Goal: Task Accomplishment & Management: Use online tool/utility

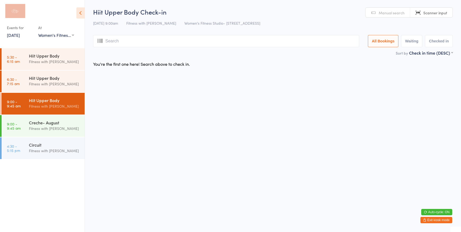
select select "0"
click at [440, 211] on button "Auto-cycle: ON" at bounding box center [437, 212] width 31 height 6
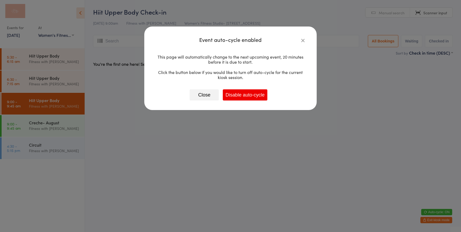
click at [306, 39] on div "Event auto-cycle enabled This page will automatically change to the next upcomi…" at bounding box center [230, 69] width 173 height 84
click at [302, 41] on icon "button" at bounding box center [303, 40] width 6 height 6
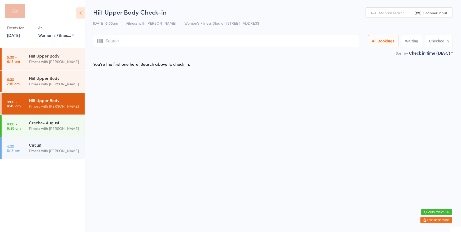
click at [428, 219] on button "Exit kiosk mode" at bounding box center [437, 220] width 32 height 6
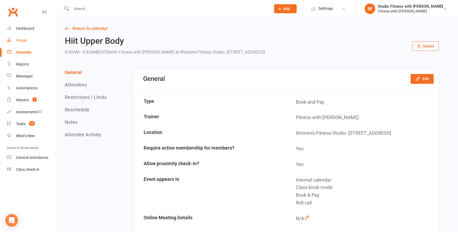
click at [22, 39] on div "People" at bounding box center [21, 40] width 11 height 4
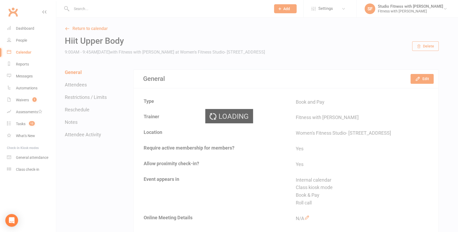
click at [24, 28] on div "Loading" at bounding box center [229, 116] width 458 height 232
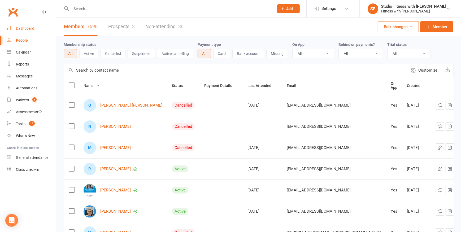
click at [24, 28] on div "Dashboard" at bounding box center [25, 28] width 18 height 4
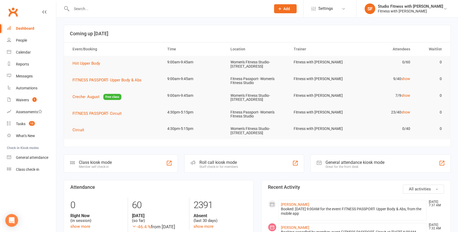
click at [85, 160] on div "Class kiosk mode" at bounding box center [95, 162] width 33 height 5
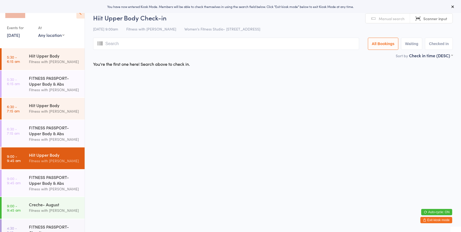
click at [62, 35] on select "Any location Women's Fitness Studio- [STREET_ADDRESS], [GEOGRAPHIC_DATA] Fitnes…" at bounding box center [51, 35] width 26 height 6
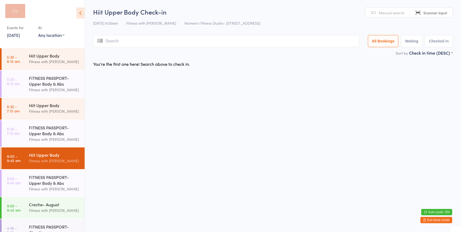
select select "0"
click at [38, 32] on select "Any location Women's Fitness Studio- 14 Madden Street, Aitkenvale Fitness Passp…" at bounding box center [51, 35] width 26 height 6
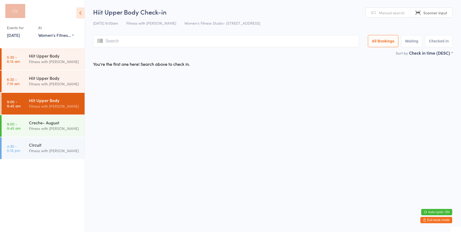
click at [406, 41] on button "Waiting" at bounding box center [411, 41] width 21 height 12
select select "0"
click at [256, 39] on input "search" at bounding box center [226, 41] width 266 height 12
click at [381, 41] on button "All Bookings" at bounding box center [383, 41] width 31 height 12
click at [289, 41] on input "search" at bounding box center [226, 41] width 266 height 12
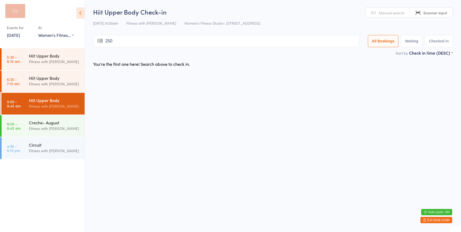
type input "2502"
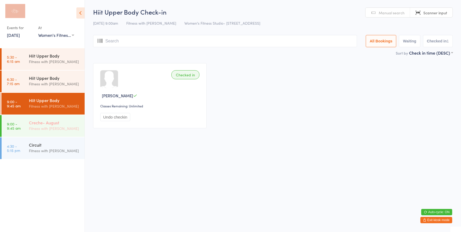
click at [74, 126] on div "Fitness with [PERSON_NAME]" at bounding box center [54, 129] width 51 height 6
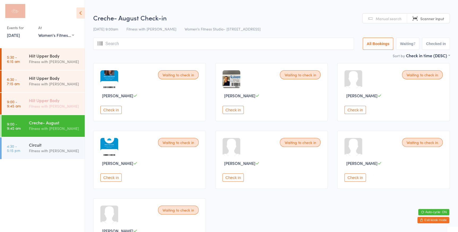
click at [56, 109] on div "Fitness with [PERSON_NAME]" at bounding box center [54, 106] width 51 height 6
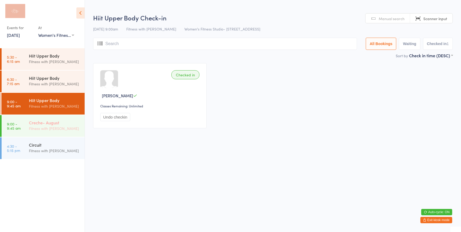
click at [47, 123] on div "Creche- August" at bounding box center [54, 123] width 51 height 6
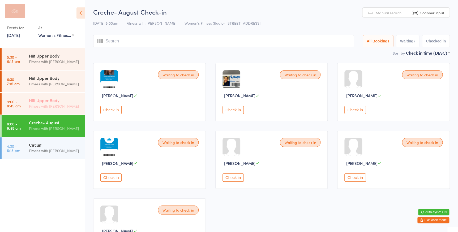
drag, startPoint x: 37, startPoint y: 101, endPoint x: 42, endPoint y: 96, distance: 7.5
click at [37, 101] on div "Hiit Upper Body" at bounding box center [54, 100] width 51 height 6
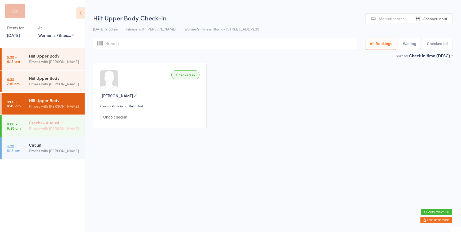
click at [51, 122] on div "Creche- August" at bounding box center [54, 123] width 51 height 6
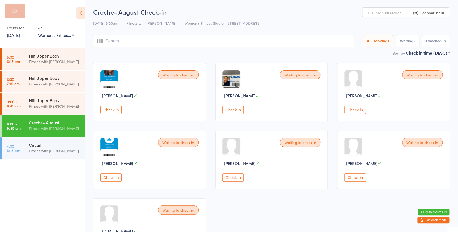
click at [119, 112] on button "Check in" at bounding box center [110, 110] width 21 height 8
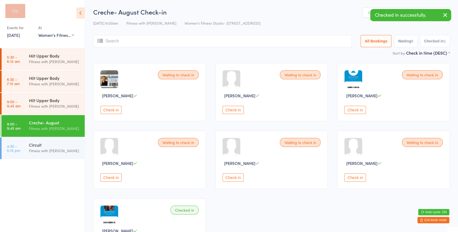
click at [354, 110] on button "Check in" at bounding box center [354, 110] width 21 height 8
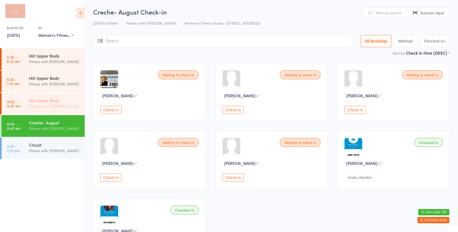
click at [38, 109] on div "Fitness with [PERSON_NAME]" at bounding box center [54, 106] width 51 height 6
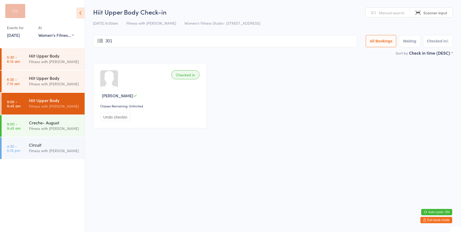
type input "3017"
click at [408, 40] on button "Waiting" at bounding box center [409, 41] width 21 height 12
select select "0"
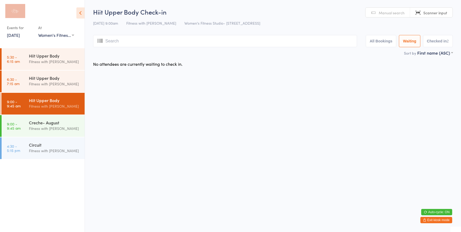
click at [136, 39] on input "search" at bounding box center [225, 41] width 264 height 12
click at [376, 44] on button "All Bookings" at bounding box center [381, 41] width 31 height 12
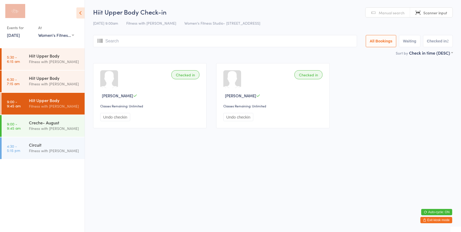
click at [344, 41] on input "search" at bounding box center [225, 41] width 264 height 12
click at [442, 39] on button "Checked in 2" at bounding box center [438, 41] width 30 height 12
click at [407, 40] on button "Waiting" at bounding box center [409, 41] width 21 height 12
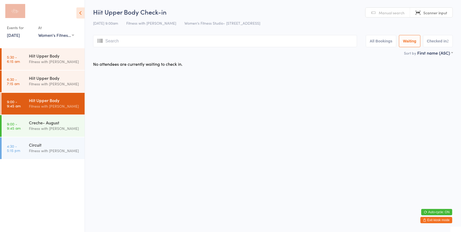
click at [386, 42] on button "All Bookings" at bounding box center [381, 41] width 31 height 12
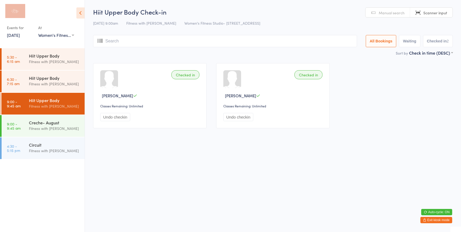
click at [173, 44] on input "search" at bounding box center [225, 41] width 264 height 12
click at [32, 129] on div "Fitness with [PERSON_NAME]" at bounding box center [54, 129] width 51 height 6
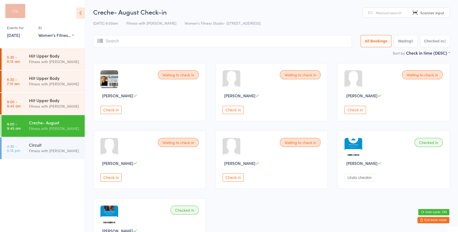
click at [111, 178] on button "Check in" at bounding box center [110, 178] width 21 height 8
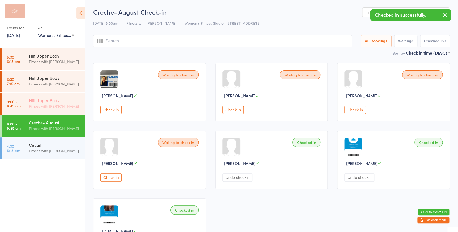
click at [50, 101] on div "Hiit Upper Body" at bounding box center [54, 100] width 51 height 6
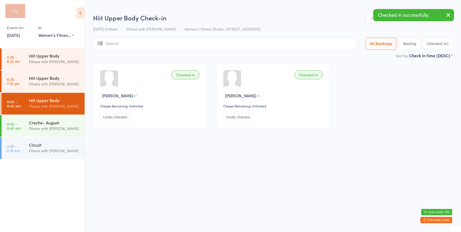
click at [449, 41] on button "Checked in 2" at bounding box center [438, 44] width 30 height 12
click at [380, 46] on button "All Bookings" at bounding box center [381, 44] width 31 height 12
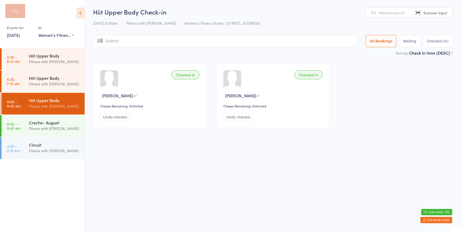
click at [337, 41] on input "search" at bounding box center [225, 41] width 264 height 12
type input "1337"
click at [19, 132] on link "9:00 - 9:45 am Creche- August Fitness with Zoe" at bounding box center [43, 126] width 83 height 22
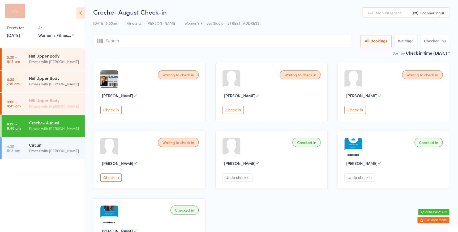
click at [69, 106] on div "Fitness with [PERSON_NAME]" at bounding box center [54, 106] width 51 height 6
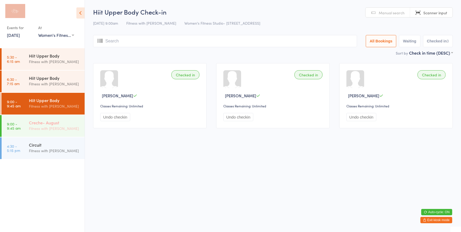
click at [29, 128] on div "Fitness with [PERSON_NAME]" at bounding box center [54, 129] width 51 height 6
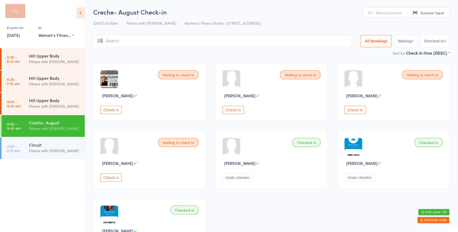
click at [238, 113] on button "Check in" at bounding box center [232, 110] width 21 height 8
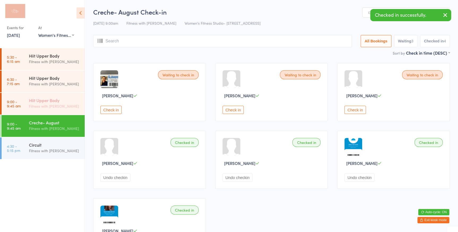
click at [44, 102] on div "Hiit Upper Body" at bounding box center [54, 100] width 51 height 6
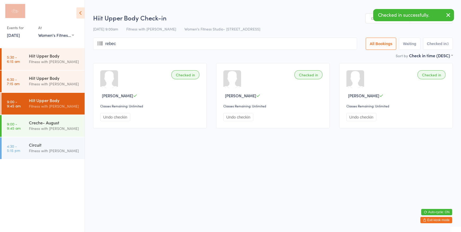
type input "rebecc"
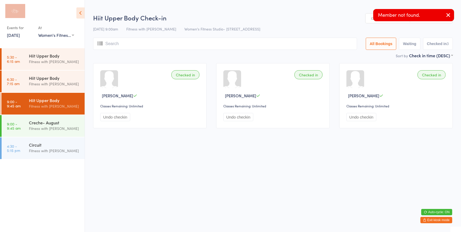
type input "a"
click at [367, 18] on link "Manual search" at bounding box center [388, 19] width 45 height 10
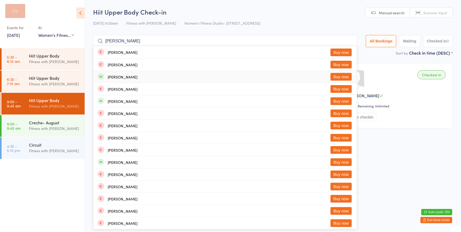
type input "rebecca c"
click at [305, 73] on div "Rebecca Carter Buy now" at bounding box center [225, 77] width 264 height 12
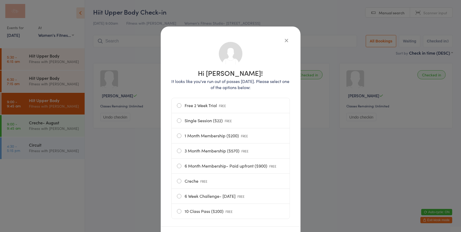
click at [286, 39] on icon "button" at bounding box center [287, 40] width 6 height 6
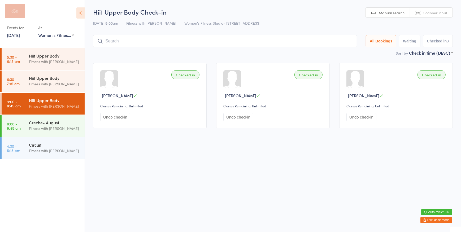
click at [446, 14] on span "Scanner input" at bounding box center [436, 12] width 24 height 5
type input "88"
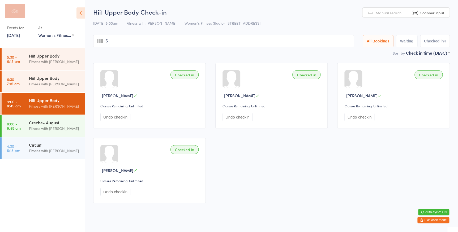
type input "59"
type input "2038"
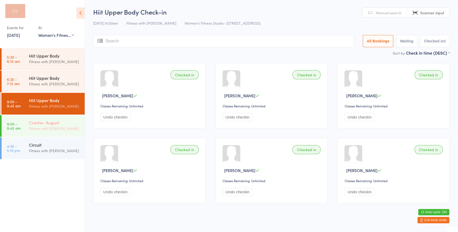
click at [37, 127] on div "Fitness with [PERSON_NAME]" at bounding box center [54, 129] width 51 height 6
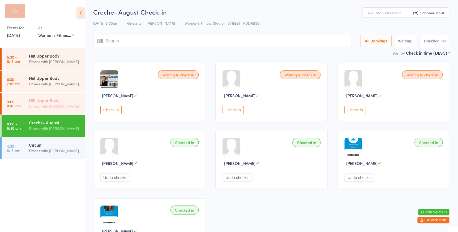
click at [35, 104] on div "Fitness with [PERSON_NAME]" at bounding box center [54, 106] width 51 height 6
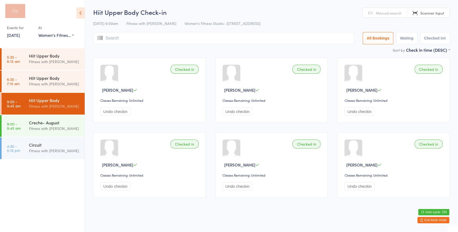
scroll to position [8, 0]
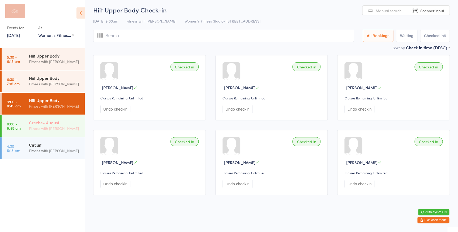
click at [42, 123] on div "Creche- August" at bounding box center [54, 123] width 51 height 6
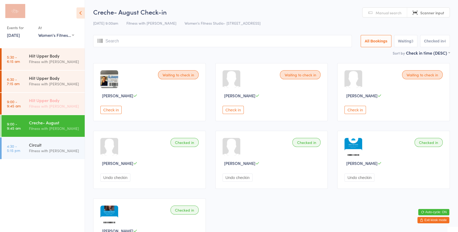
click at [45, 98] on div "Hiit Upper Body" at bounding box center [54, 100] width 51 height 6
